Goal: Information Seeking & Learning: Understand process/instructions

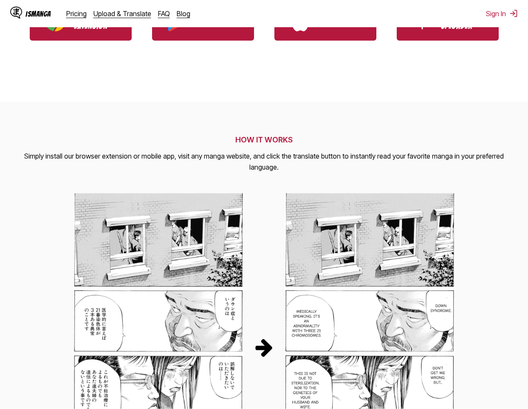
scroll to position [293, 0]
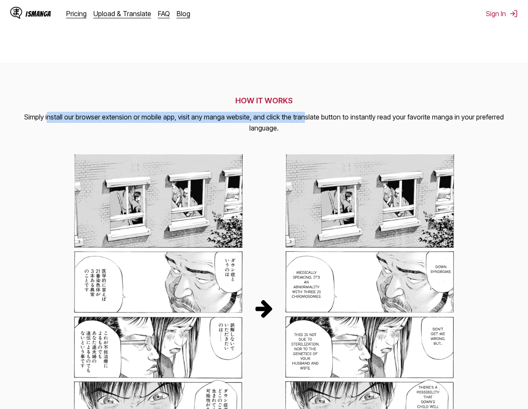
drag, startPoint x: 40, startPoint y: 116, endPoint x: 290, endPoint y: 121, distance: 249.9
click at [290, 121] on p "Simply install our browser extension or mobile app, visit any manga website, an…" at bounding box center [264, 123] width 508 height 22
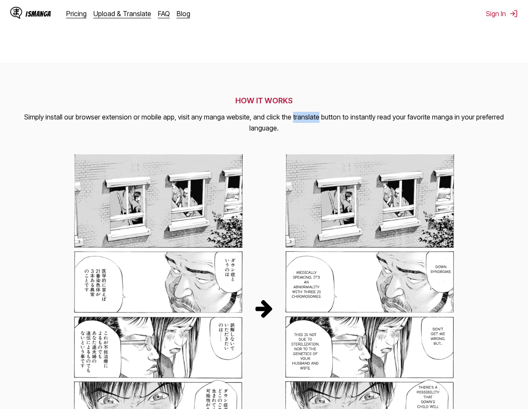
click at [290, 121] on p "Simply install our browser extension or mobile app, visit any manga website, an…" at bounding box center [264, 123] width 508 height 22
click at [289, 121] on p "Simply install our browser extension or mobile app, visit any manga website, an…" at bounding box center [264, 123] width 508 height 22
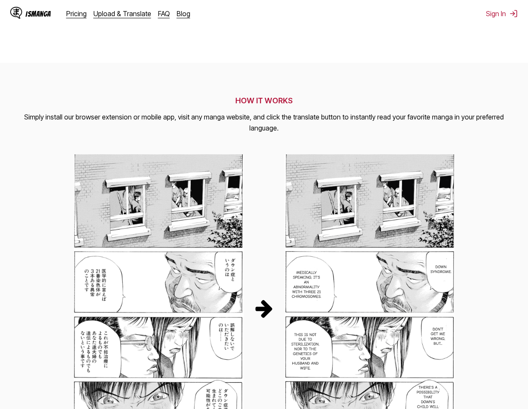
click at [289, 121] on p "Simply install our browser extension or mobile app, visit any manga website, an…" at bounding box center [264, 123] width 508 height 22
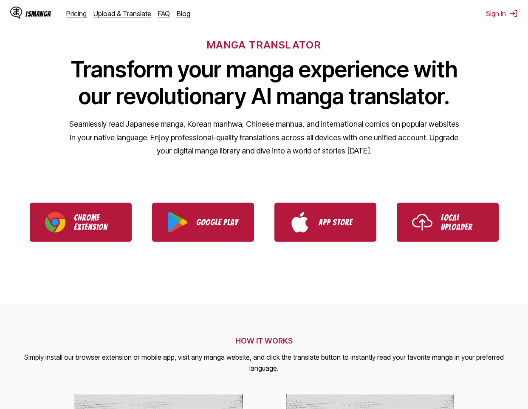
scroll to position [0, 0]
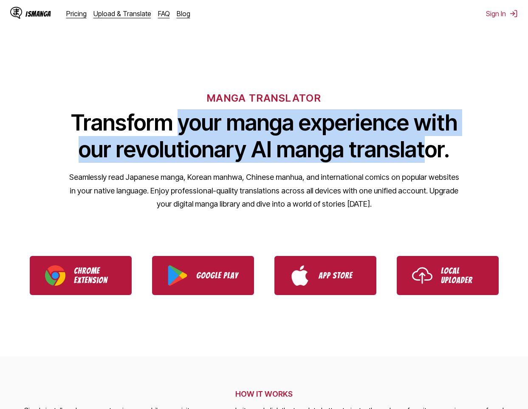
drag, startPoint x: 178, startPoint y: 123, endPoint x: 431, endPoint y: 154, distance: 254.3
click at [431, 154] on h1 "Transform your manga experience with our revolutionary AI manga translator." at bounding box center [264, 136] width 391 height 54
click at [430, 154] on h1 "Transform your manga experience with our revolutionary AI manga translator." at bounding box center [264, 136] width 391 height 54
